Goal: Check status: Check status

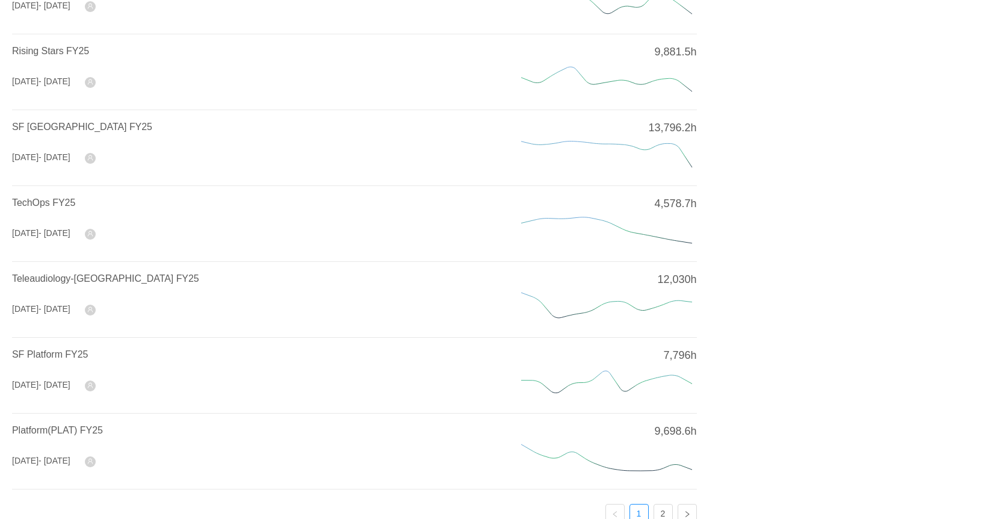
scroll to position [361, 0]
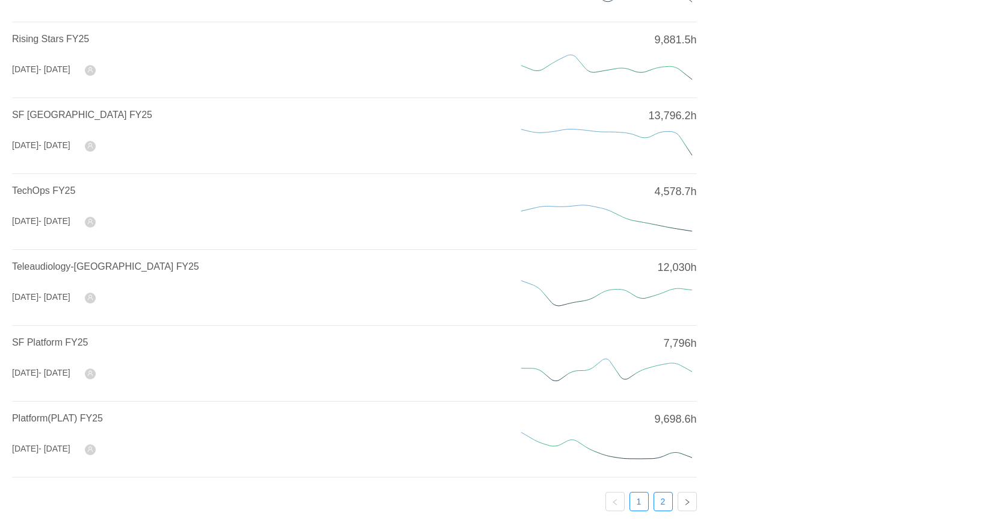
click at [661, 496] on link "2" at bounding box center [663, 501] width 18 height 18
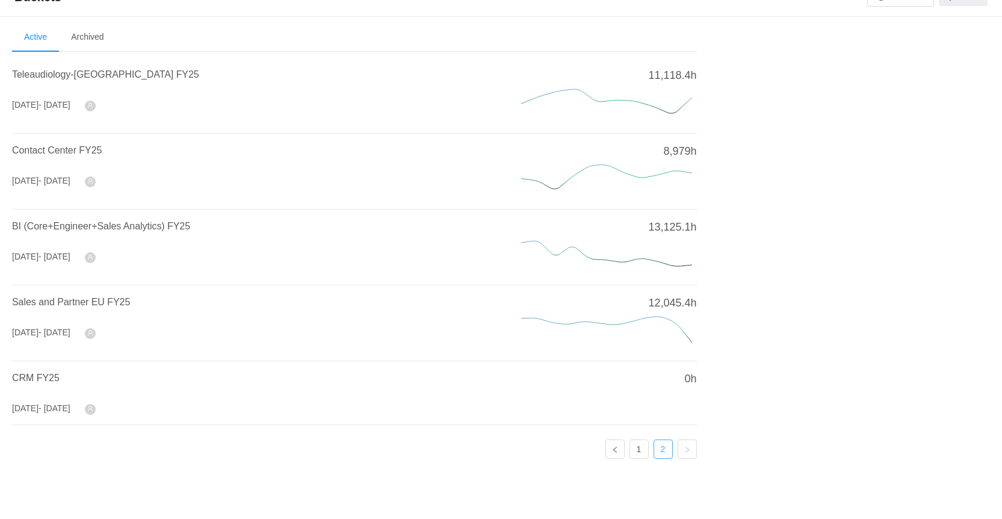
scroll to position [20, 0]
click at [93, 84] on div "Teleaudiology-[GEOGRAPHIC_DATA] FY25" at bounding box center [252, 81] width 480 height 22
click at [91, 81] on span "Teleaudiology-[GEOGRAPHIC_DATA] FY25" at bounding box center [105, 77] width 187 height 10
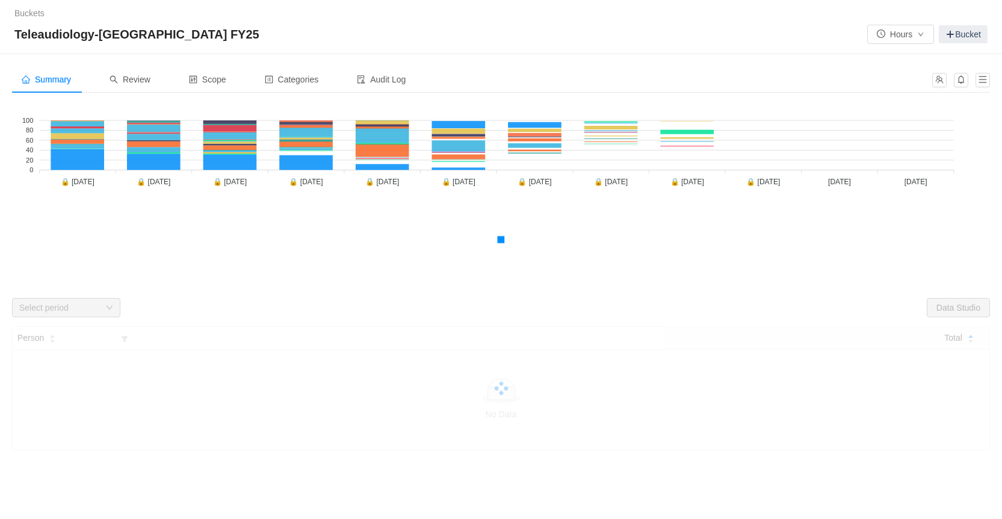
click at [90, 305] on div "Select period" at bounding box center [59, 308] width 81 height 12
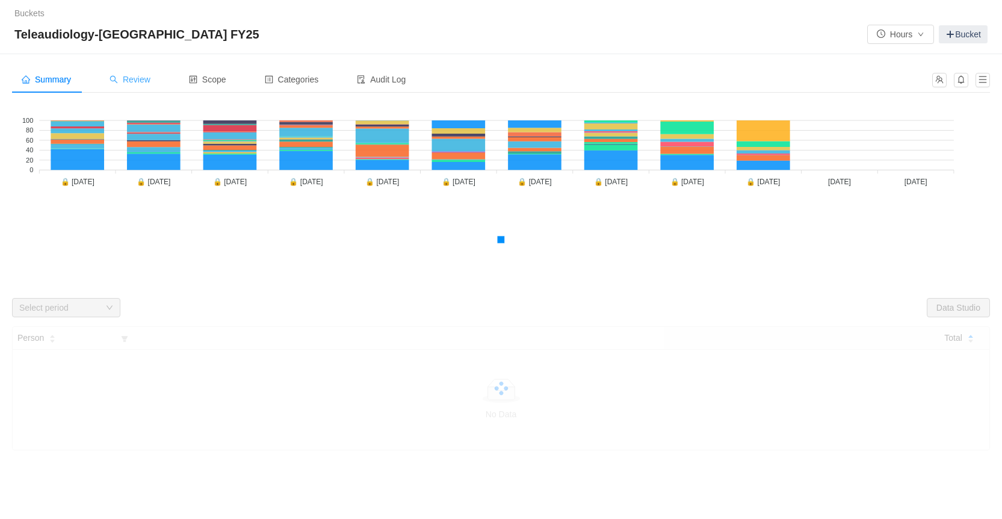
click at [143, 79] on span "Review" at bounding box center [130, 80] width 41 height 10
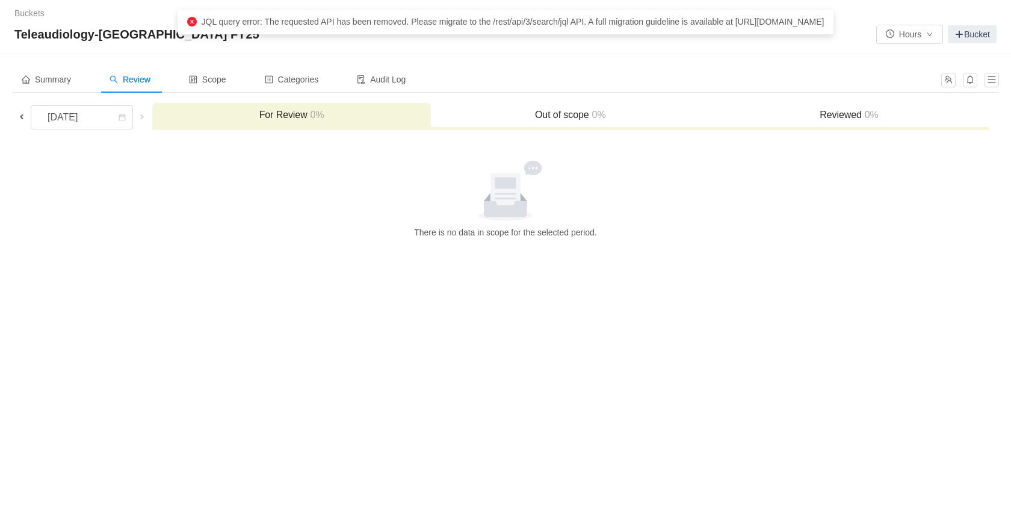
click at [27, 114] on span at bounding box center [21, 117] width 14 height 14
